Goal: Find specific page/section: Find specific page/section

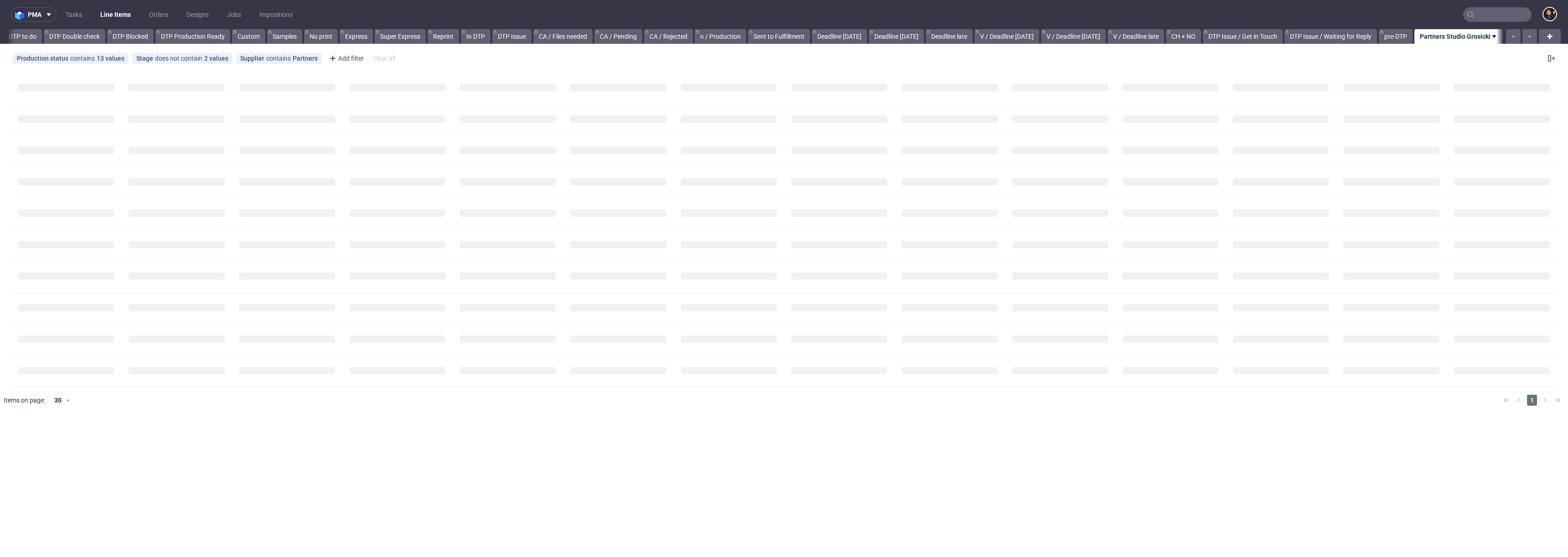
scroll to position [0, 179]
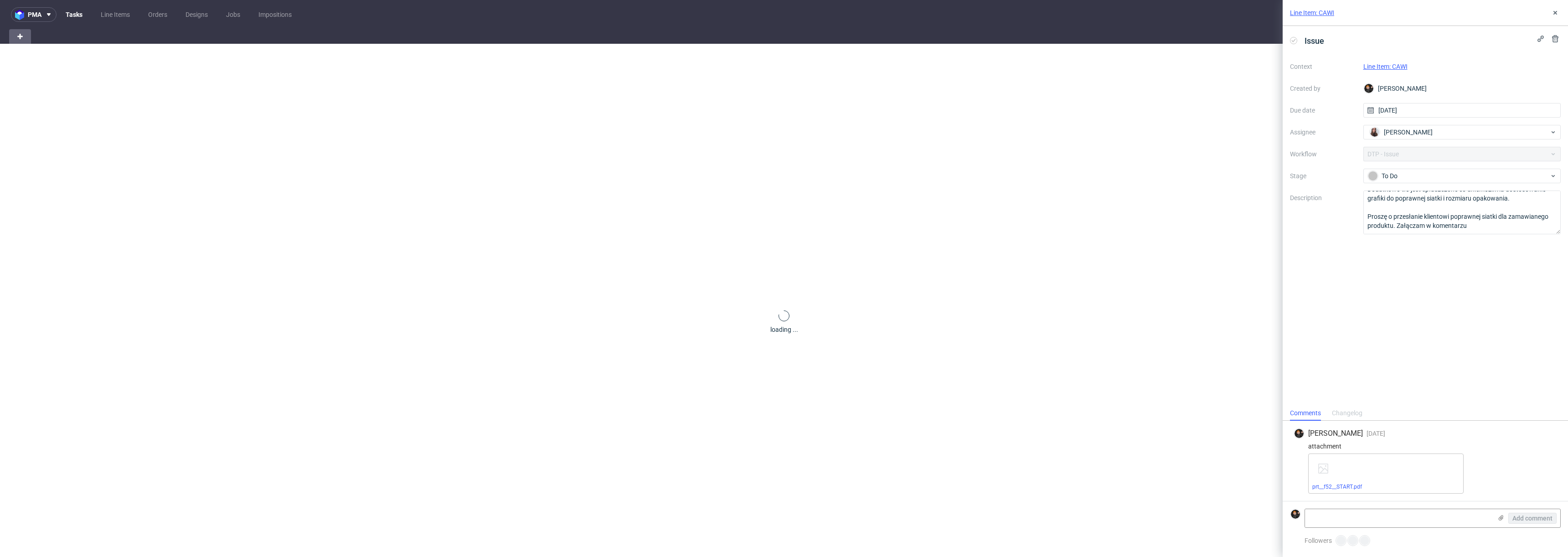
scroll to position [44, 0]
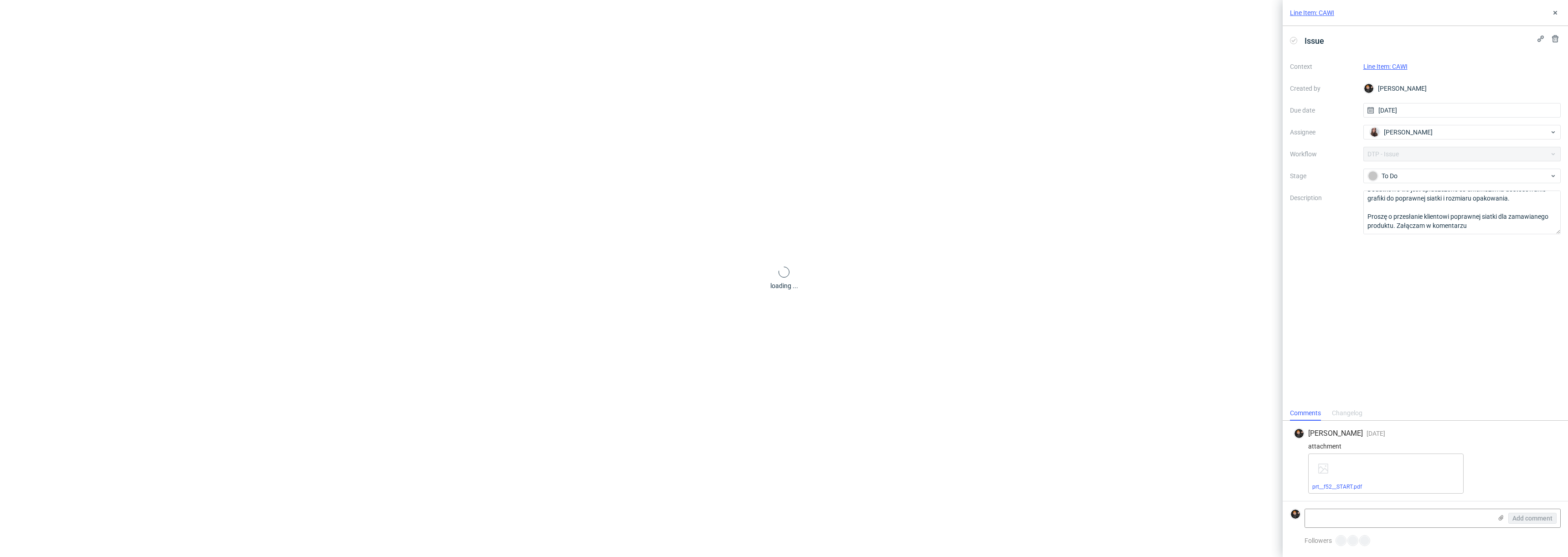
click at [1392, 65] on link "Line Item: CAWI" at bounding box center [1385, 67] width 44 height 8
